Goal: Complete application form

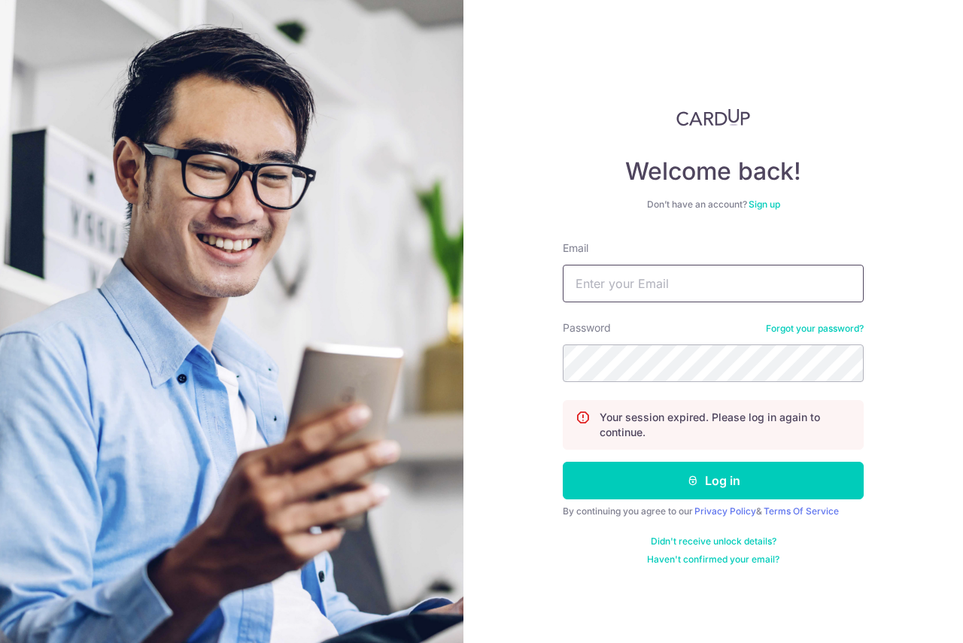
click at [711, 293] on input "Email" at bounding box center [713, 284] width 301 height 38
type input "[EMAIL_ADDRESS][DOMAIN_NAME]"
click at [563, 462] on button "Log in" at bounding box center [713, 481] width 301 height 38
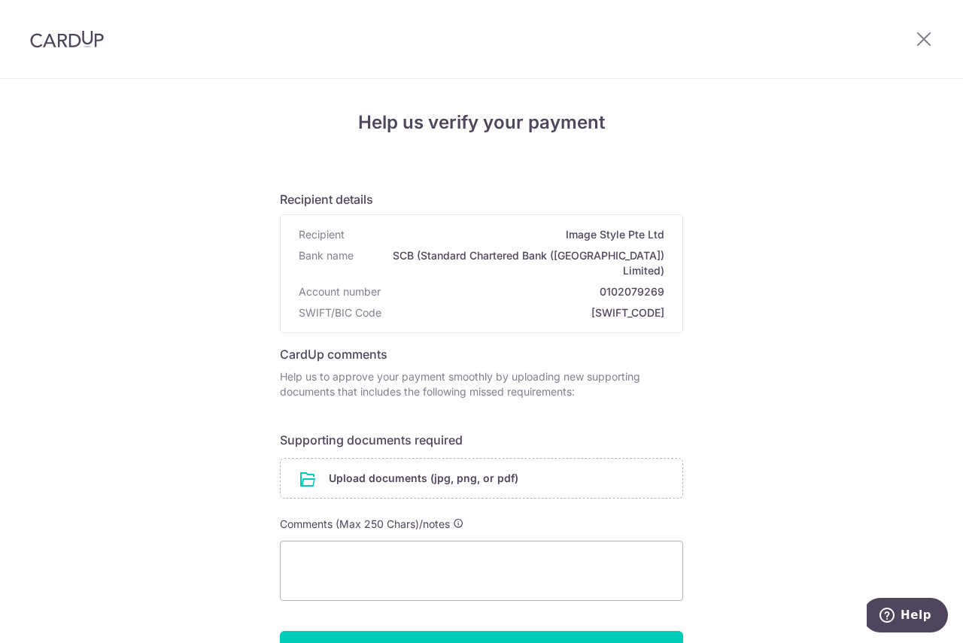
click at [127, 487] on div "Help us verify your payment Recipient details Recipient Image Style Pte Ltd Ban…" at bounding box center [481, 427] width 963 height 697
click at [340, 474] on input "file" at bounding box center [482, 478] width 402 height 39
click at [871, 472] on div "Help us verify your payment Recipient details Recipient Image Style Pte Ltd Ban…" at bounding box center [481, 427] width 963 height 697
click at [479, 463] on input "file" at bounding box center [482, 478] width 402 height 39
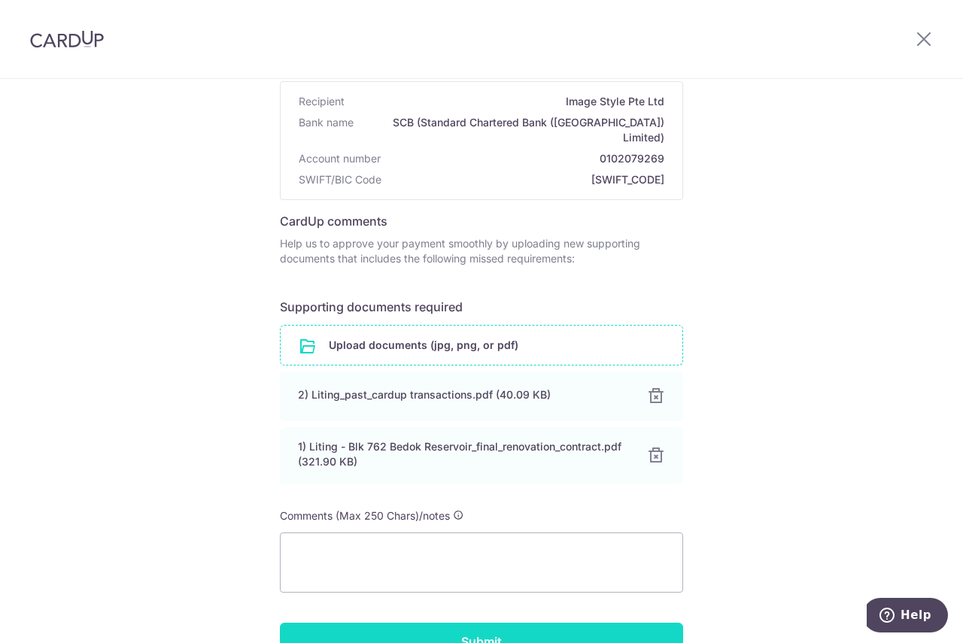
scroll to position [242, 0]
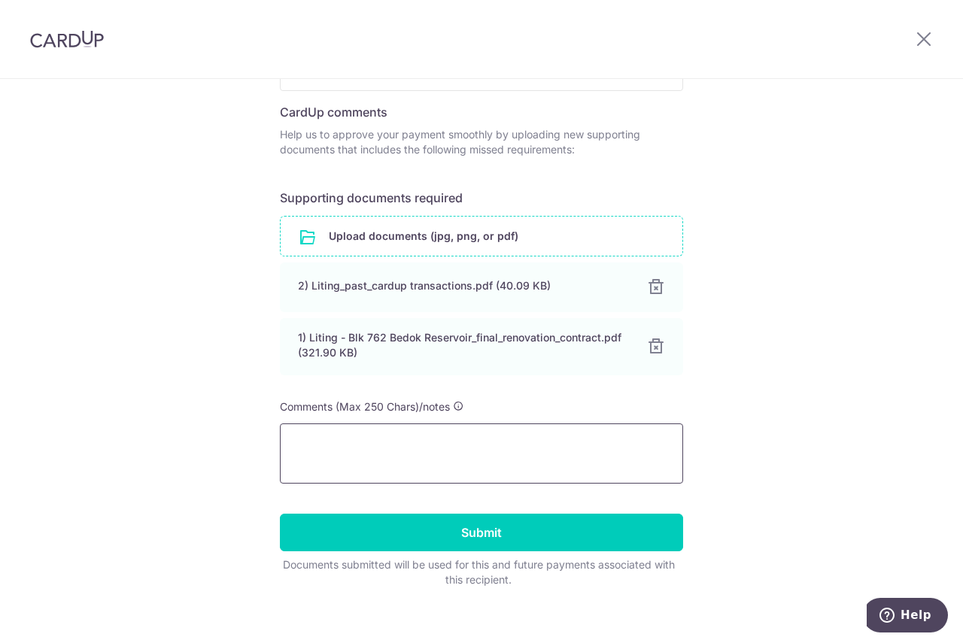
click at [418, 460] on textarea at bounding box center [481, 454] width 403 height 60
click at [418, 459] on textarea at bounding box center [481, 454] width 403 height 60
type textarea "A"
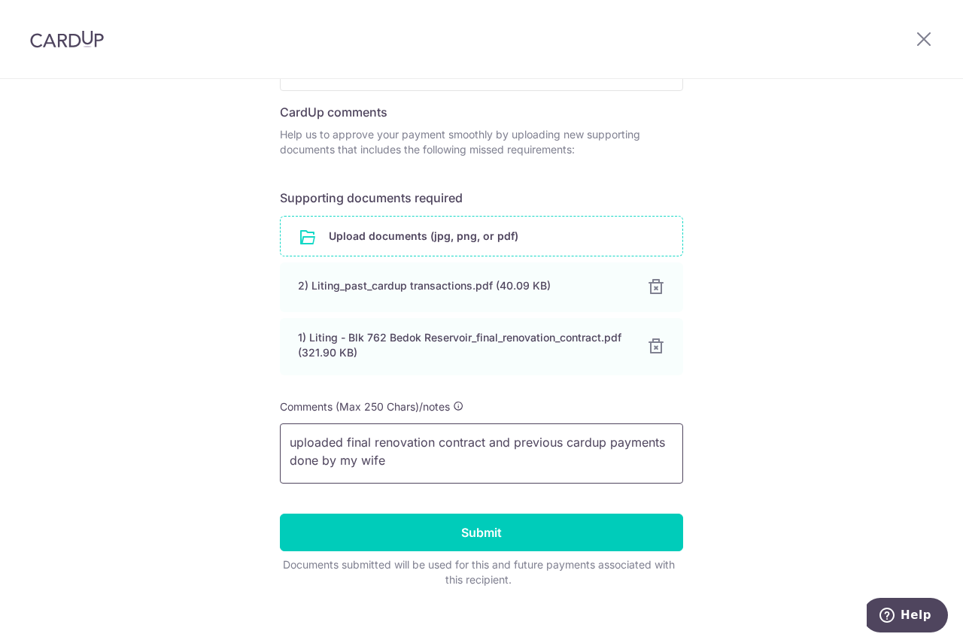
click at [512, 430] on textarea "uploaded final renovation contract and previous cardup payments done by my wife" at bounding box center [481, 454] width 403 height 60
click at [456, 448] on textarea "uploaded final renovation contract and exported previous cardup payments done b…" at bounding box center [481, 454] width 403 height 60
drag, startPoint x: 465, startPoint y: 448, endPoint x: 377, endPoint y: 451, distance: 88.1
click at [377, 451] on textarea "uploaded final renovation contract and exported previous cardup payments done b…" at bounding box center [481, 454] width 403 height 60
click at [446, 450] on textarea "uploaded final renovation contract and exported previous cardup payments done b…" at bounding box center [481, 454] width 403 height 60
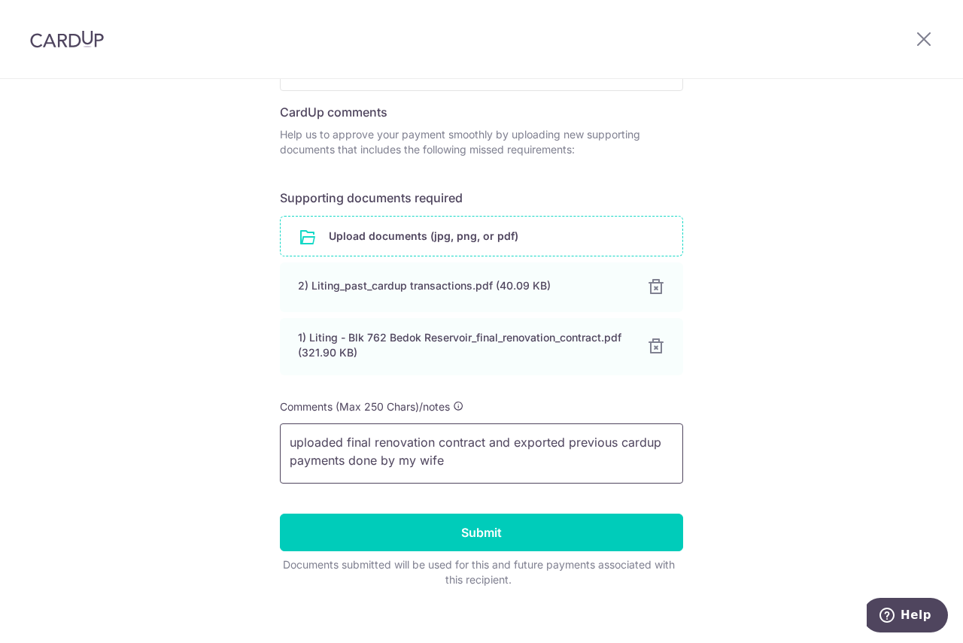
drag, startPoint x: 481, startPoint y: 451, endPoint x: 287, endPoint y: 421, distance: 195.6
click at [287, 424] on textarea "uploaded final renovation contract and exported previous cardup payments done b…" at bounding box center [481, 454] width 403 height 60
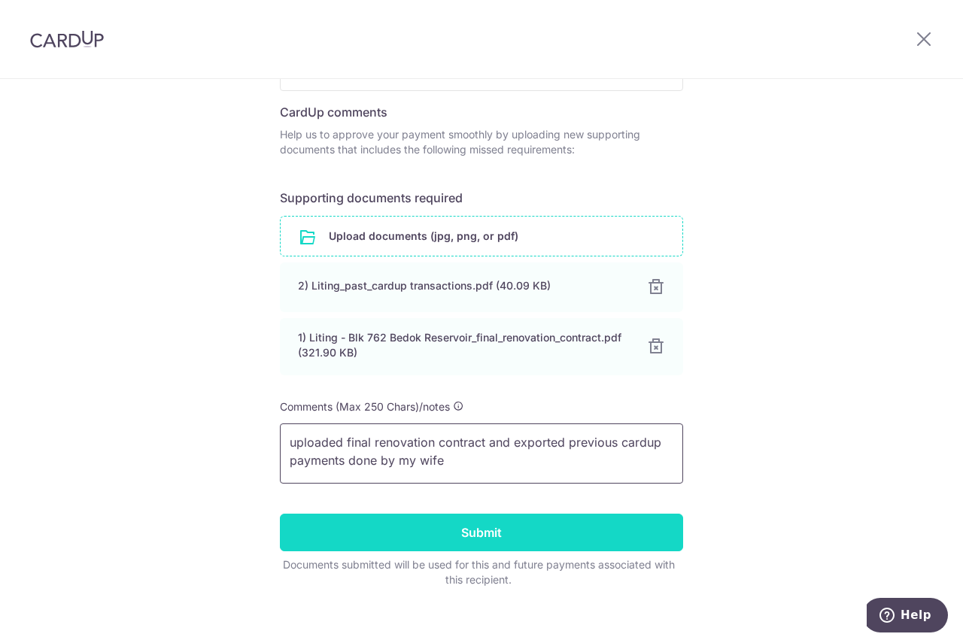
type textarea "uploaded final renovation contract and exported previous cardup payments done b…"
click at [506, 514] on input "Submit" at bounding box center [481, 533] width 403 height 38
